Goal: Information Seeking & Learning: Learn about a topic

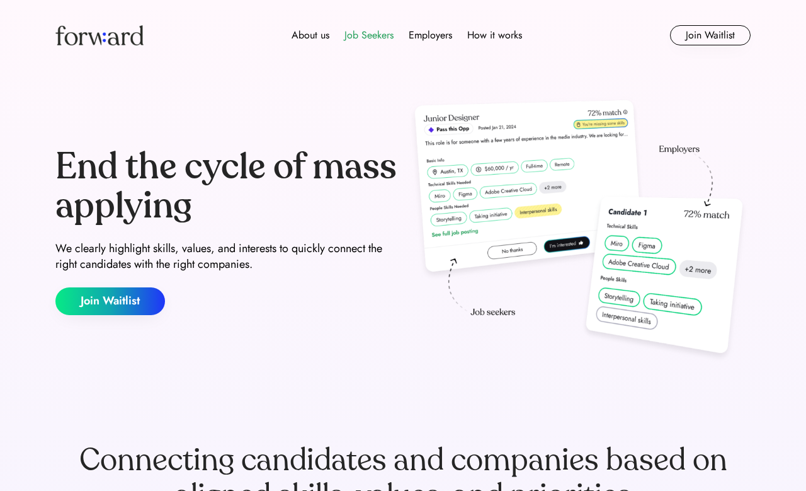
click at [373, 40] on div "Job Seekers" at bounding box center [368, 35] width 49 height 15
click at [354, 22] on div "About us Job Seekers Employers How it works Join Waitlist" at bounding box center [403, 35] width 756 height 71
click at [370, 40] on div "Job Seekers" at bounding box center [368, 35] width 49 height 15
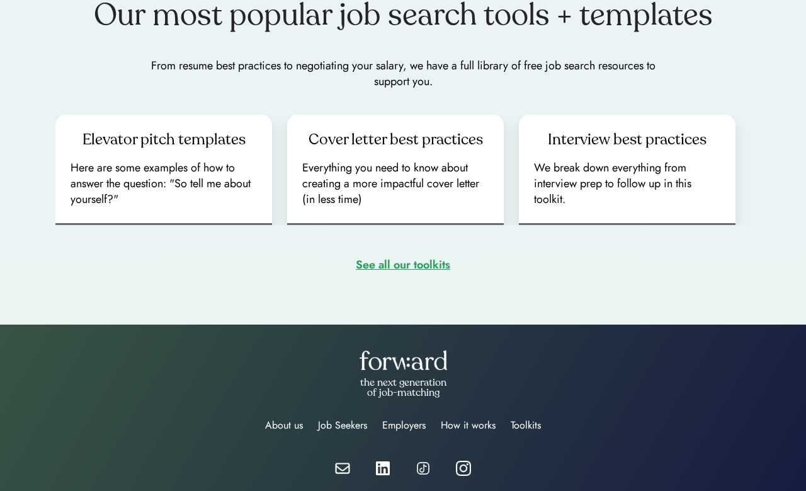
scroll to position [1730, 0]
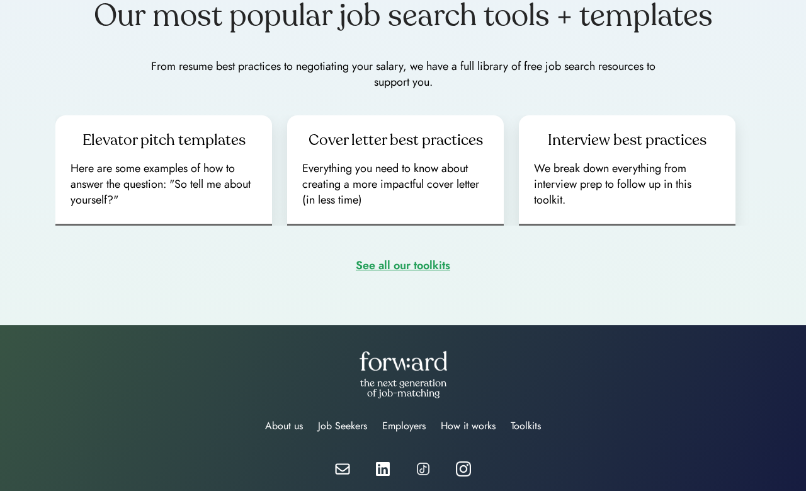
click at [356, 424] on div "Job Seekers" at bounding box center [342, 425] width 49 height 15
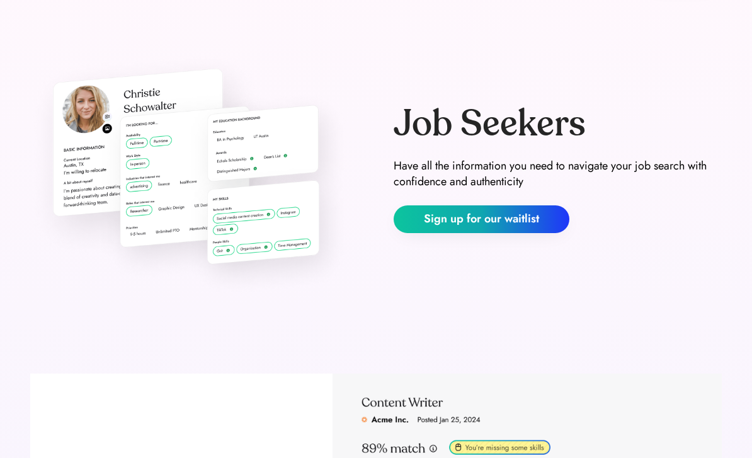
scroll to position [232, 0]
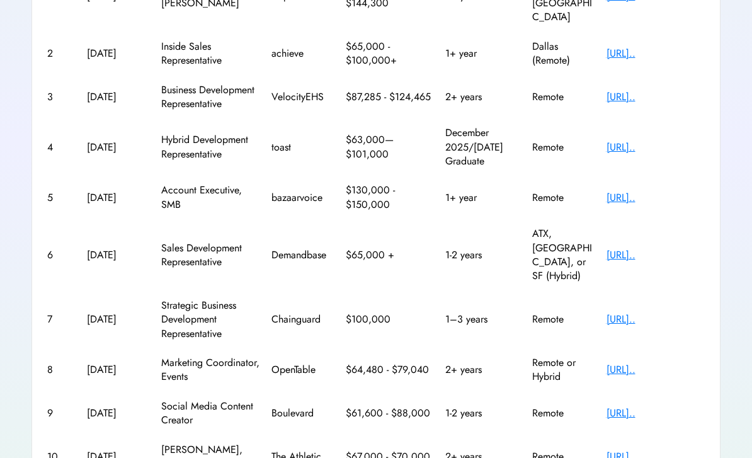
scroll to position [277, 0]
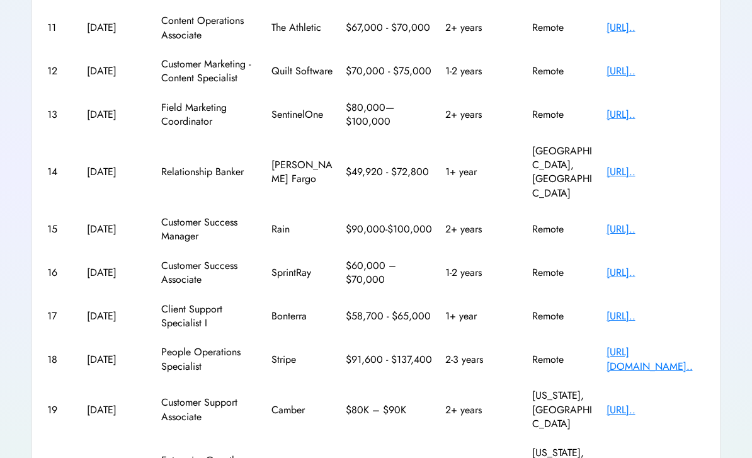
scroll to position [236, 0]
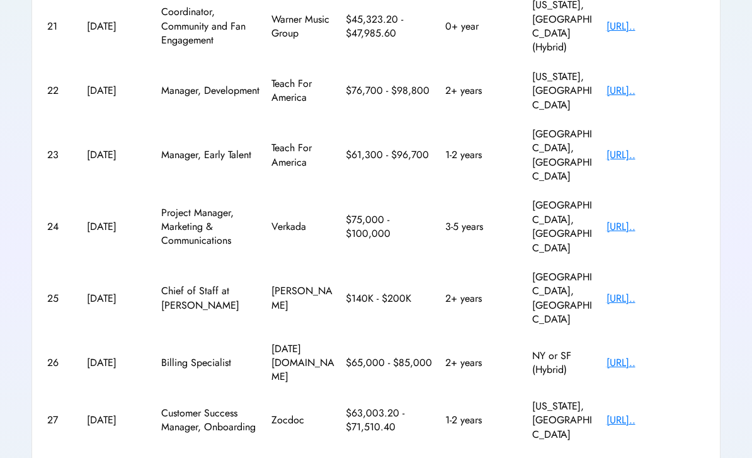
scroll to position [277, 0]
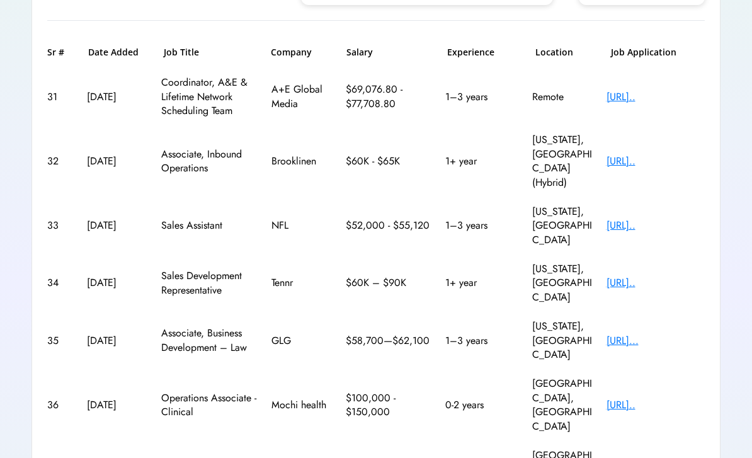
scroll to position [80, 0]
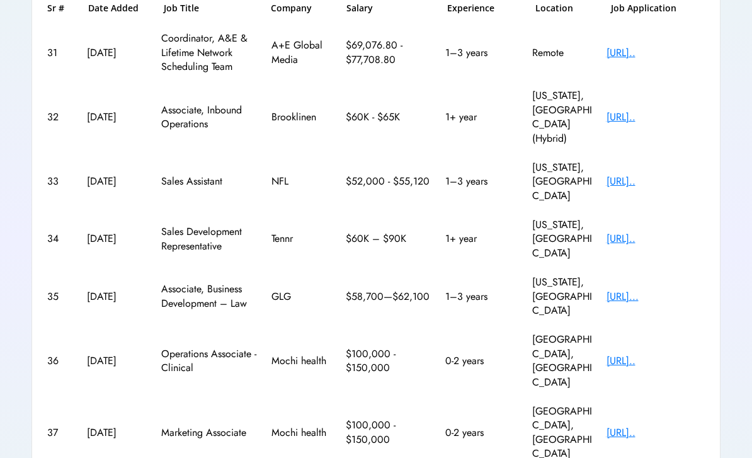
scroll to position [263, 0]
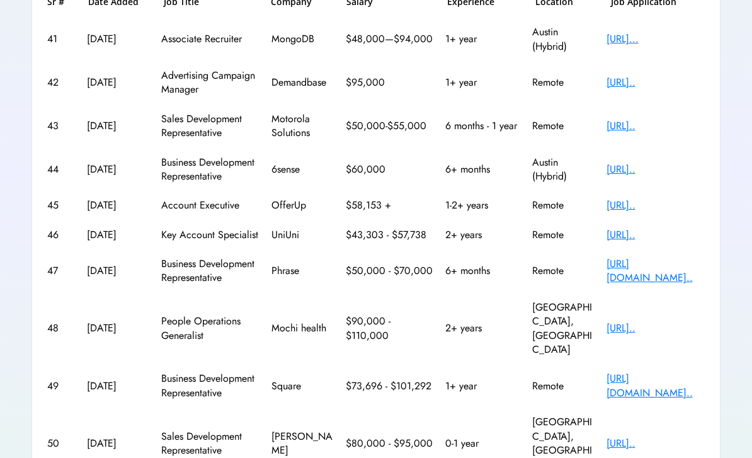
scroll to position [222, 0]
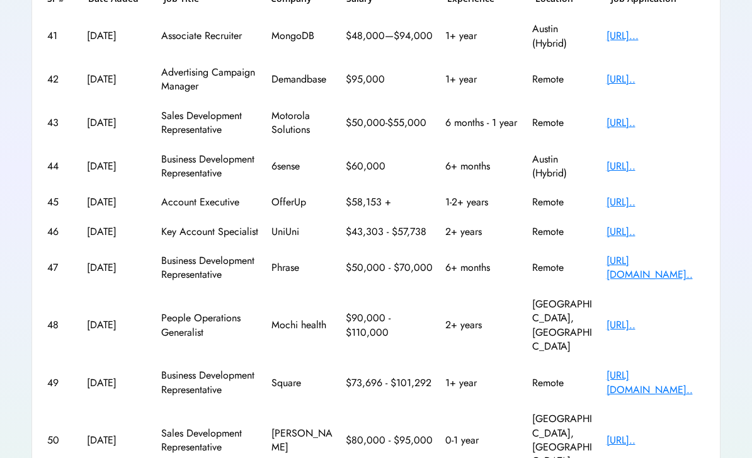
click at [656, 433] on div "https://jobs.lever.c..." at bounding box center [655, 440] width 99 height 14
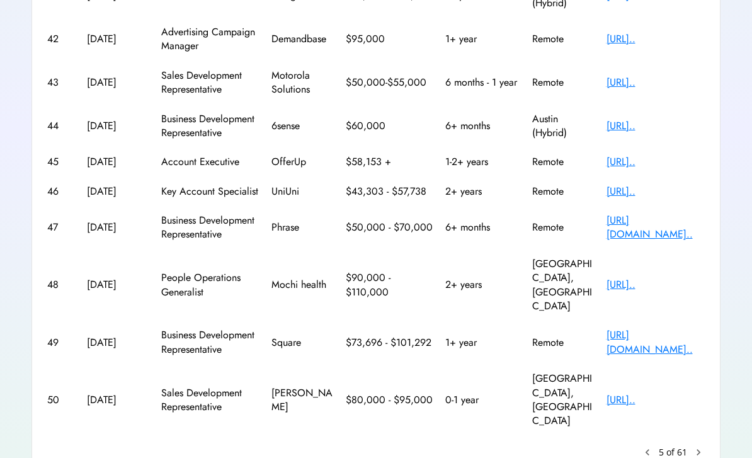
click at [679, 328] on div "https://block.xyz/ca..." at bounding box center [655, 342] width 99 height 28
click at [693, 446] on text "chevron_right" at bounding box center [698, 452] width 13 height 13
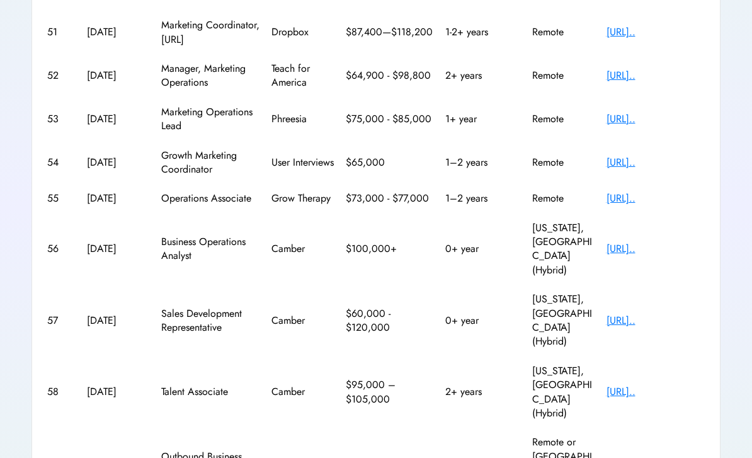
scroll to position [220, 0]
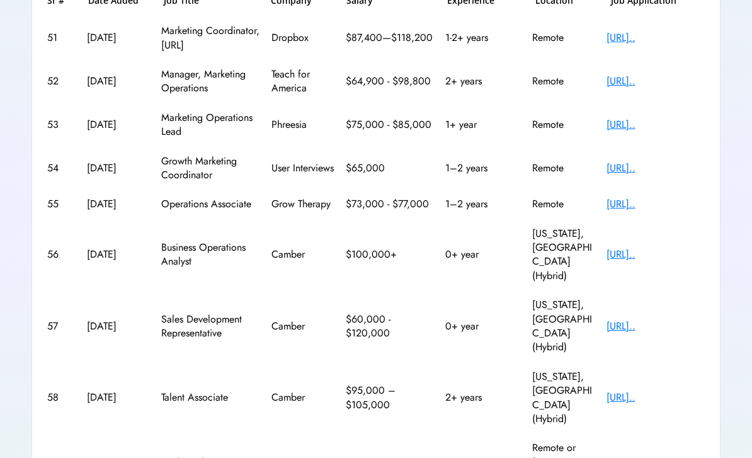
click at [679, 256] on div "https://jobs.ashbyhq..." at bounding box center [655, 254] width 99 height 14
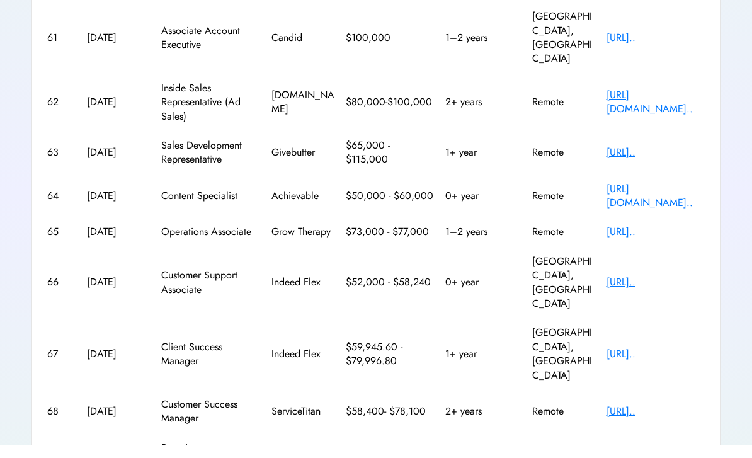
scroll to position [236, 0]
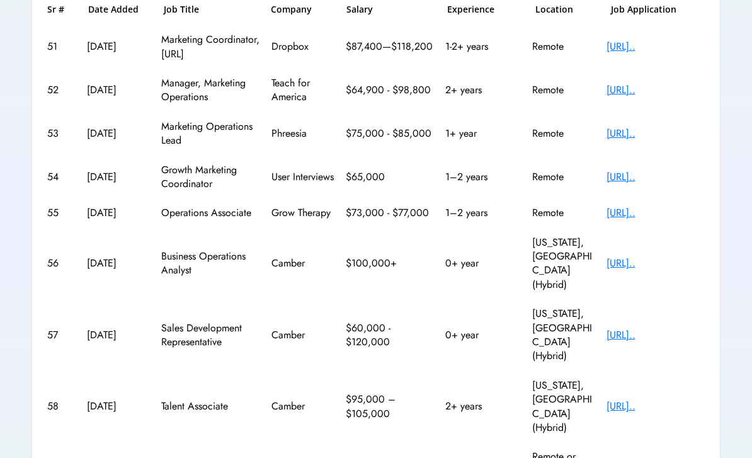
scroll to position [263, 0]
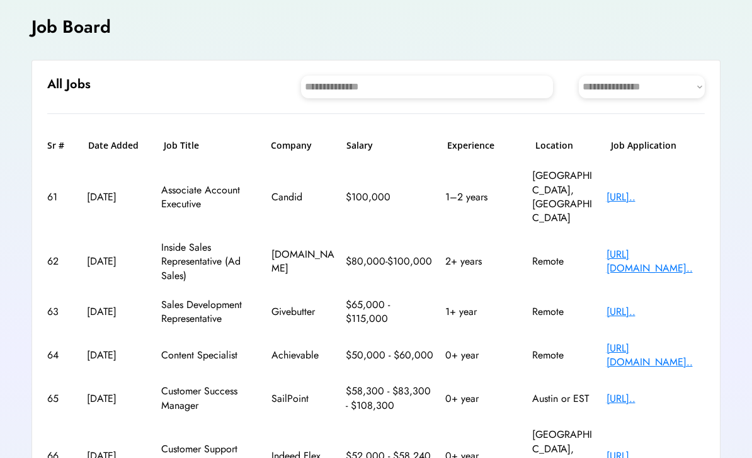
scroll to position [74, 0]
click at [684, 342] on div "https://app.dover.co..." at bounding box center [655, 356] width 99 height 28
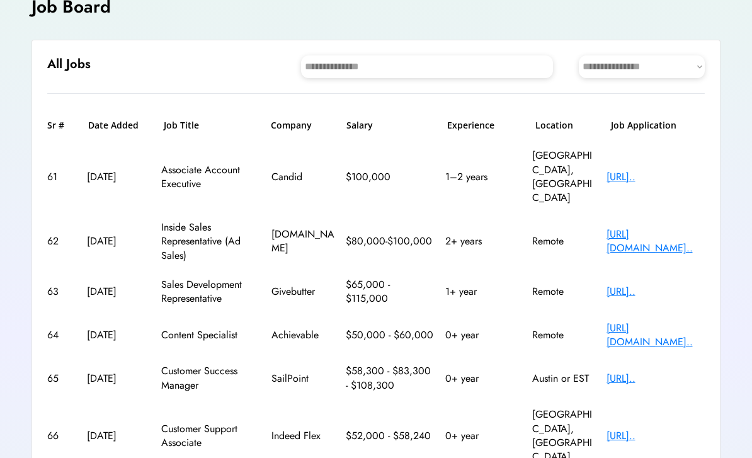
scroll to position [95, 0]
click at [687, 429] on div "https://job-boards.e..." at bounding box center [655, 436] width 99 height 14
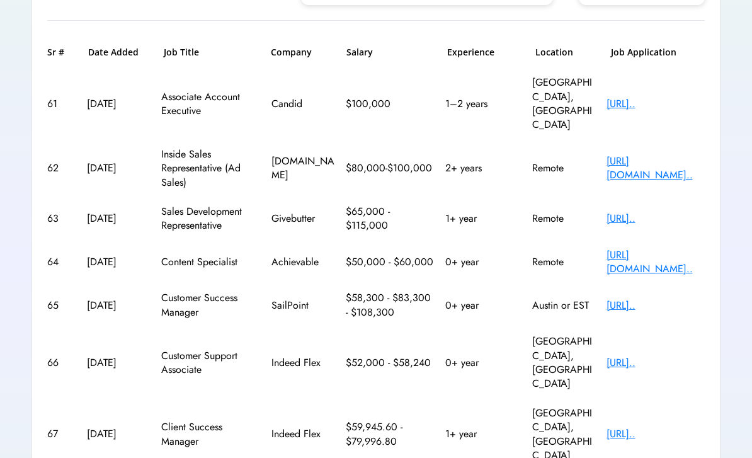
scroll to position [236, 0]
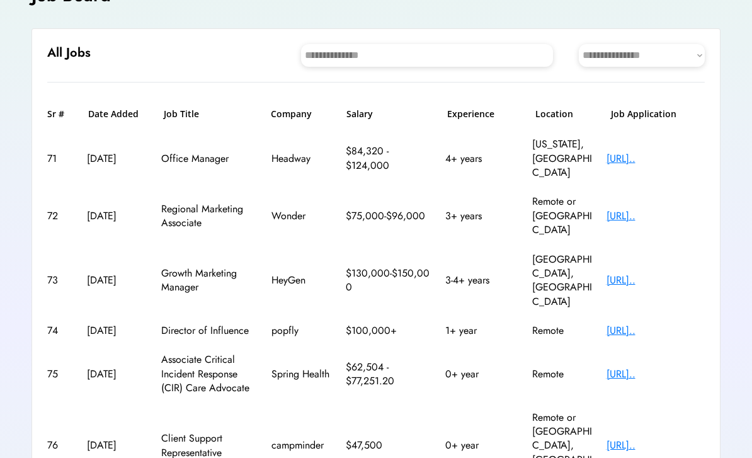
scroll to position [106, 0]
click at [684, 367] on div "https://job-boards.g..." at bounding box center [655, 374] width 99 height 14
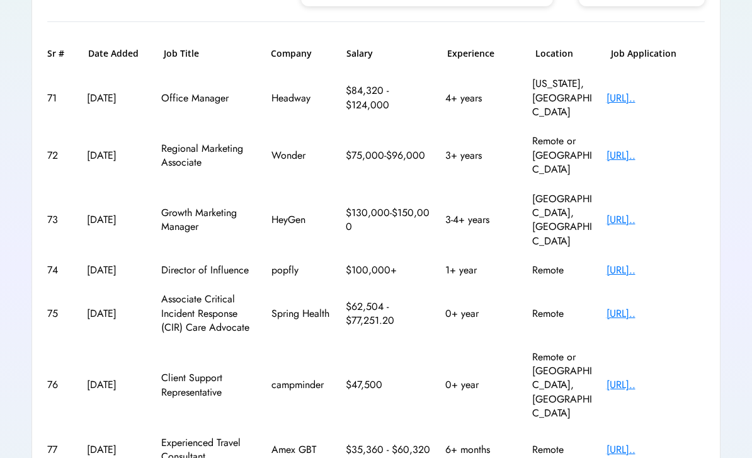
scroll to position [176, 0]
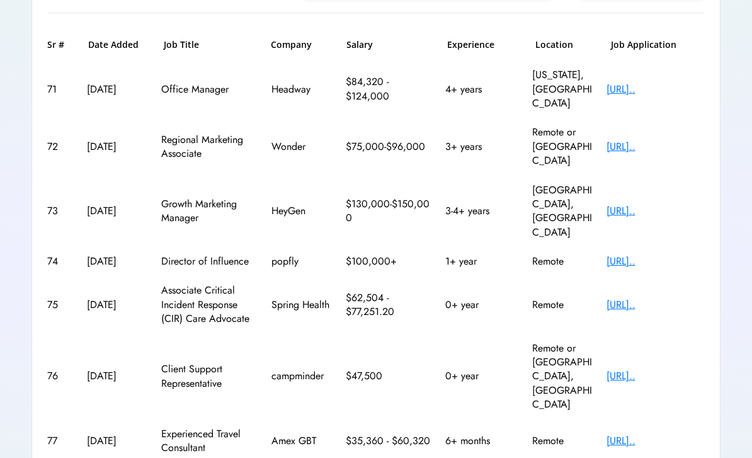
click at [691, 298] on div "https://job-boards.g..." at bounding box center [655, 305] width 99 height 14
click at [695, 298] on div "https://job-boards.g..." at bounding box center [655, 305] width 99 height 14
click at [666, 298] on div "https://job-boards.g..." at bounding box center [655, 305] width 99 height 14
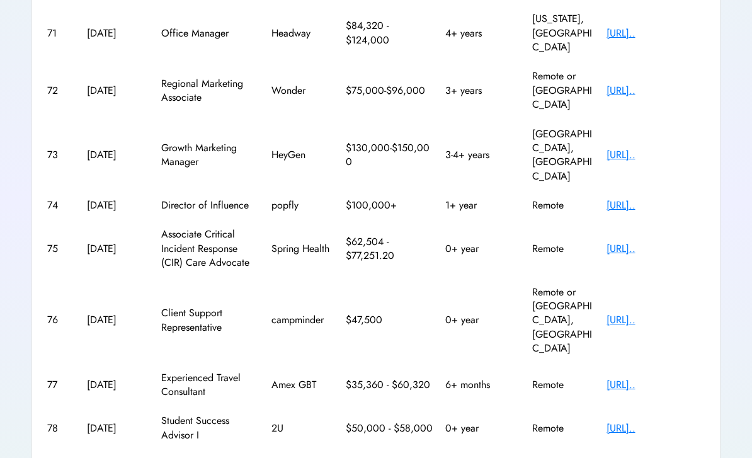
scroll to position [277, 0]
